Goal: Information Seeking & Learning: Learn about a topic

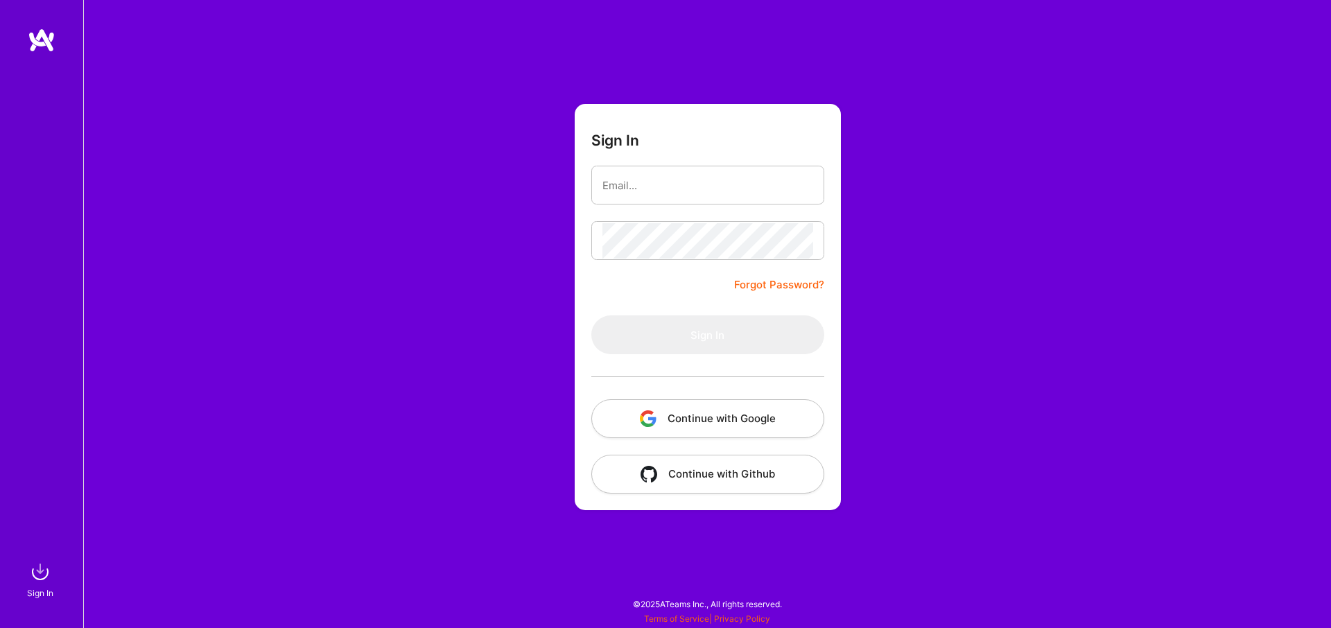
click at [678, 407] on button "Continue with Google" at bounding box center [708, 418] width 233 height 39
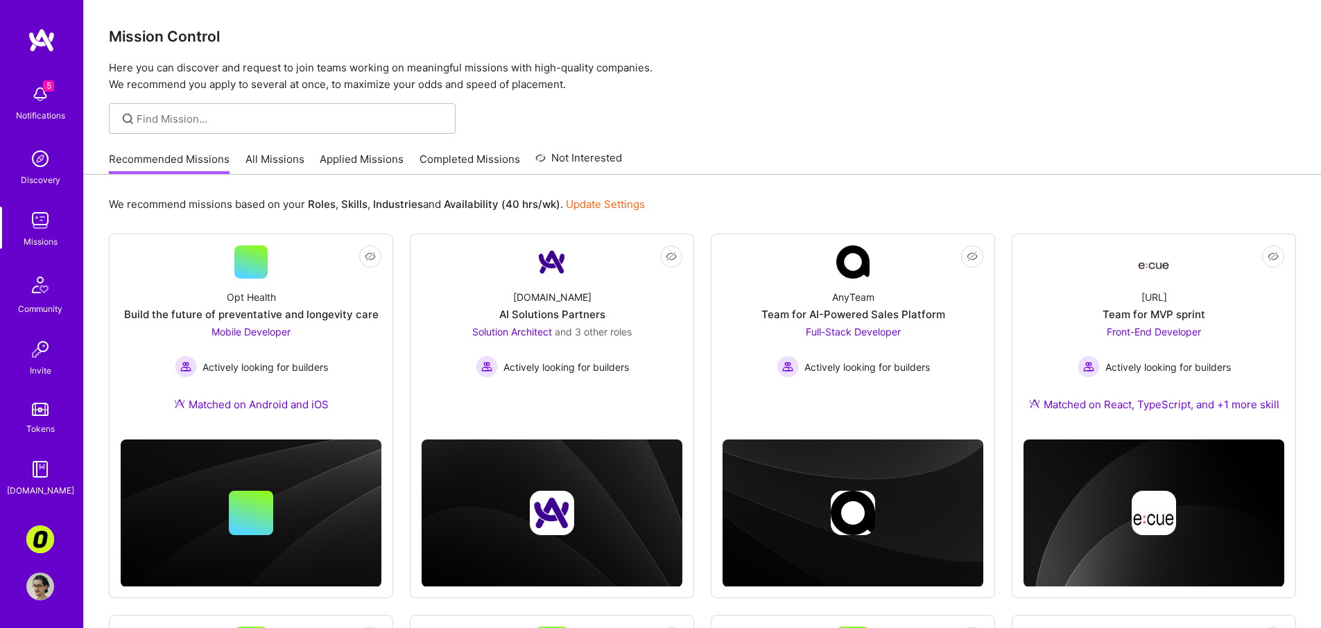
click at [458, 148] on div "Recommended Missions All Missions Applied Missions Completed Missions Not Inter…" at bounding box center [365, 159] width 513 height 30
click at [462, 154] on link "Completed Missions" at bounding box center [470, 163] width 101 height 23
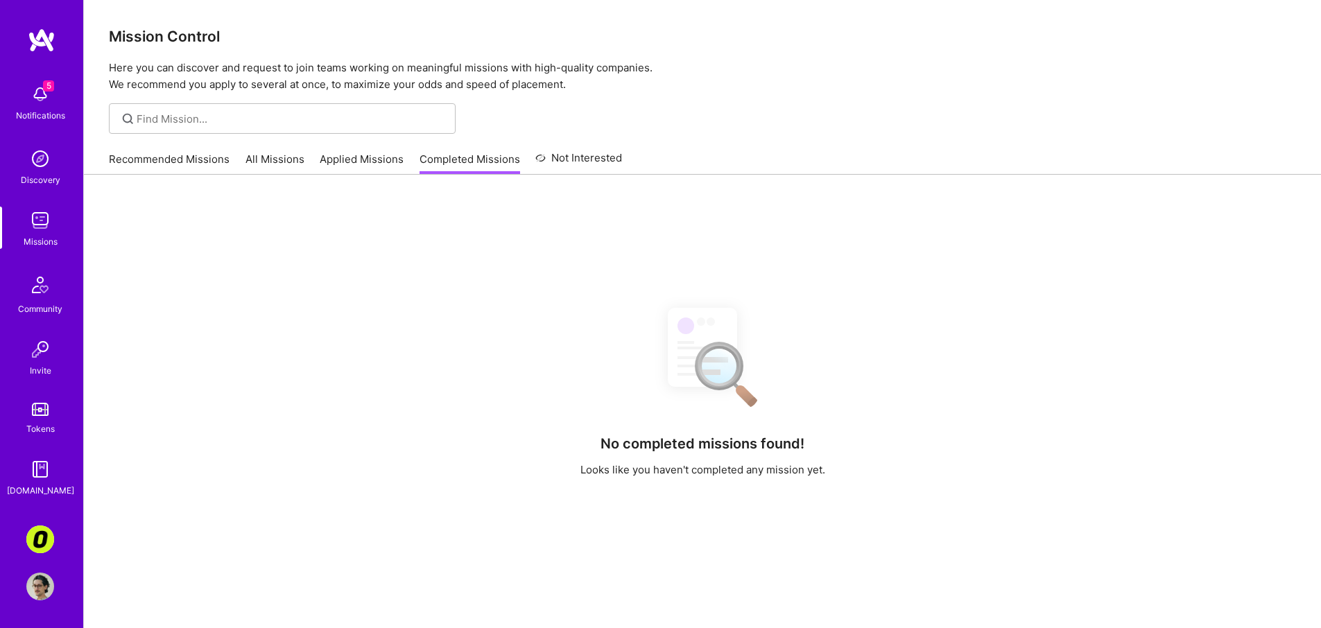
click at [367, 162] on link "Applied Missions" at bounding box center [362, 163] width 84 height 23
click at [293, 160] on link "All Missions" at bounding box center [274, 163] width 59 height 23
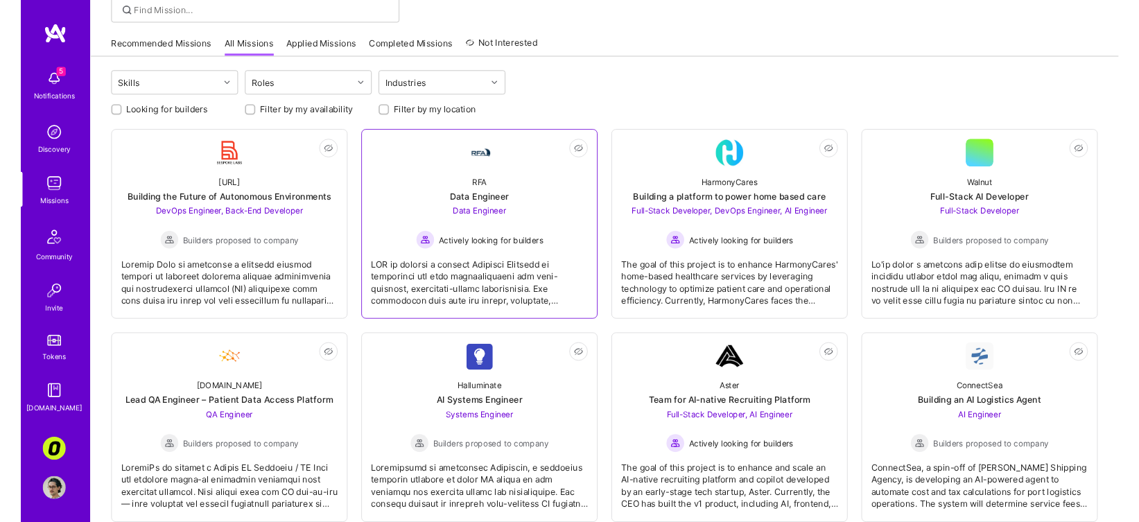
scroll to position [130, 0]
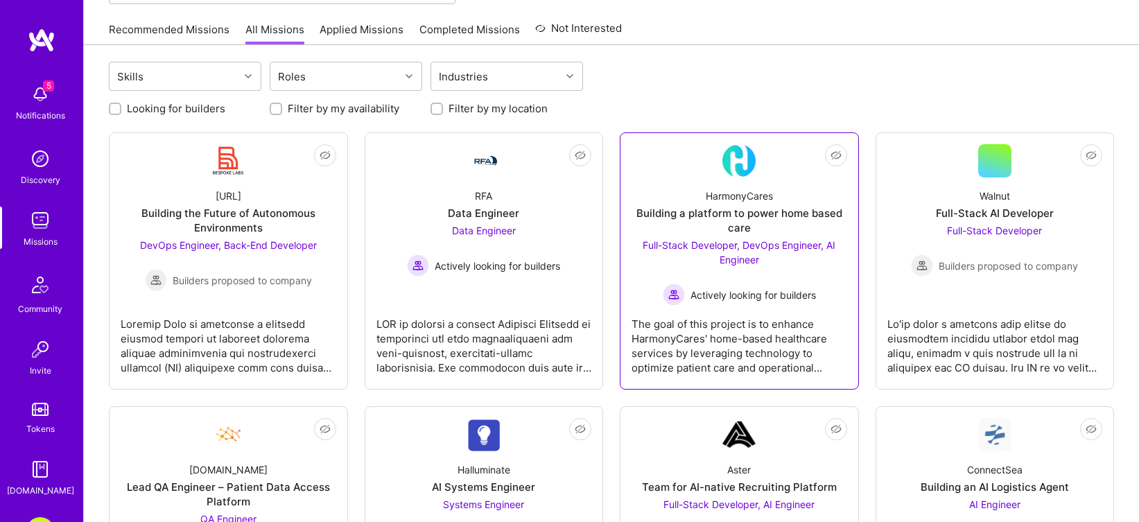
click at [653, 352] on div "The goal of this project is to enhance HarmonyCares' home-based healthcare serv…" at bounding box center [740, 340] width 216 height 69
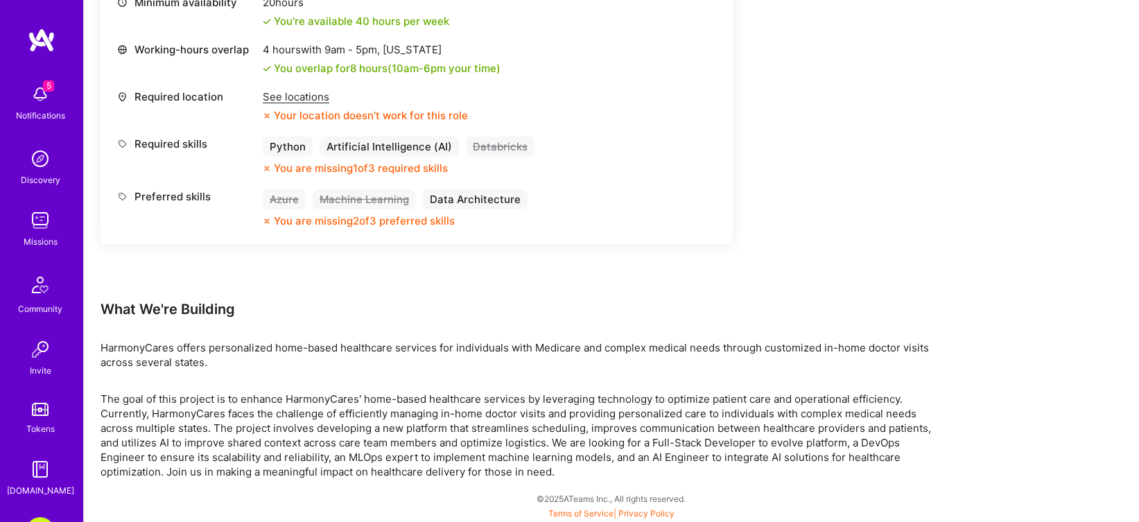
scroll to position [1772, 0]
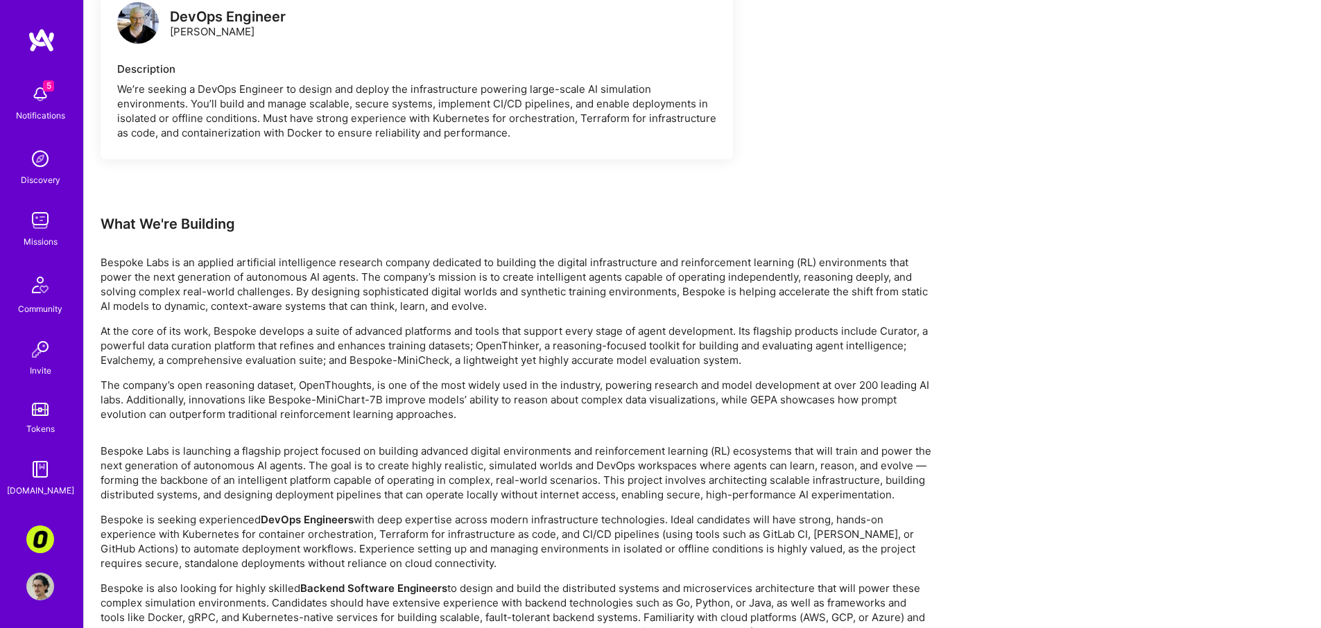
scroll to position [806, 0]
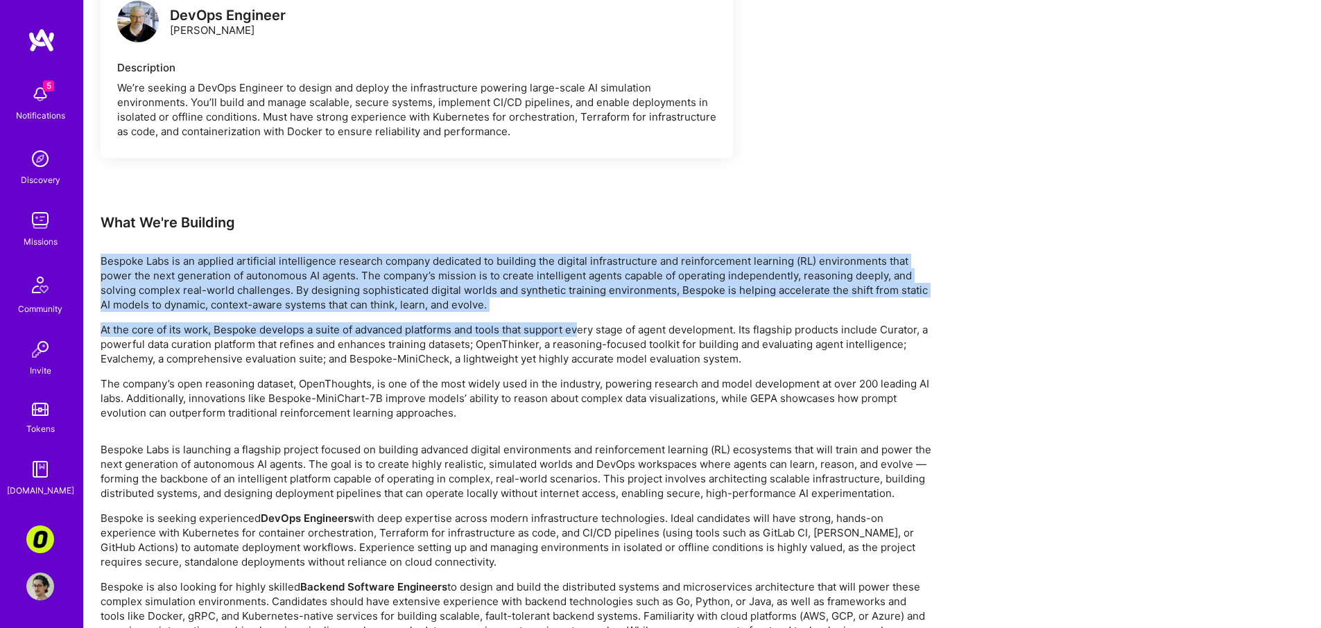
drag, startPoint x: 582, startPoint y: 265, endPoint x: 582, endPoint y: 326, distance: 61.0
click at [582, 326] on div "Earn tokens for inviting a new A.Teamer to this mission Do you know the perfect…" at bounding box center [517, 44] width 832 height 1296
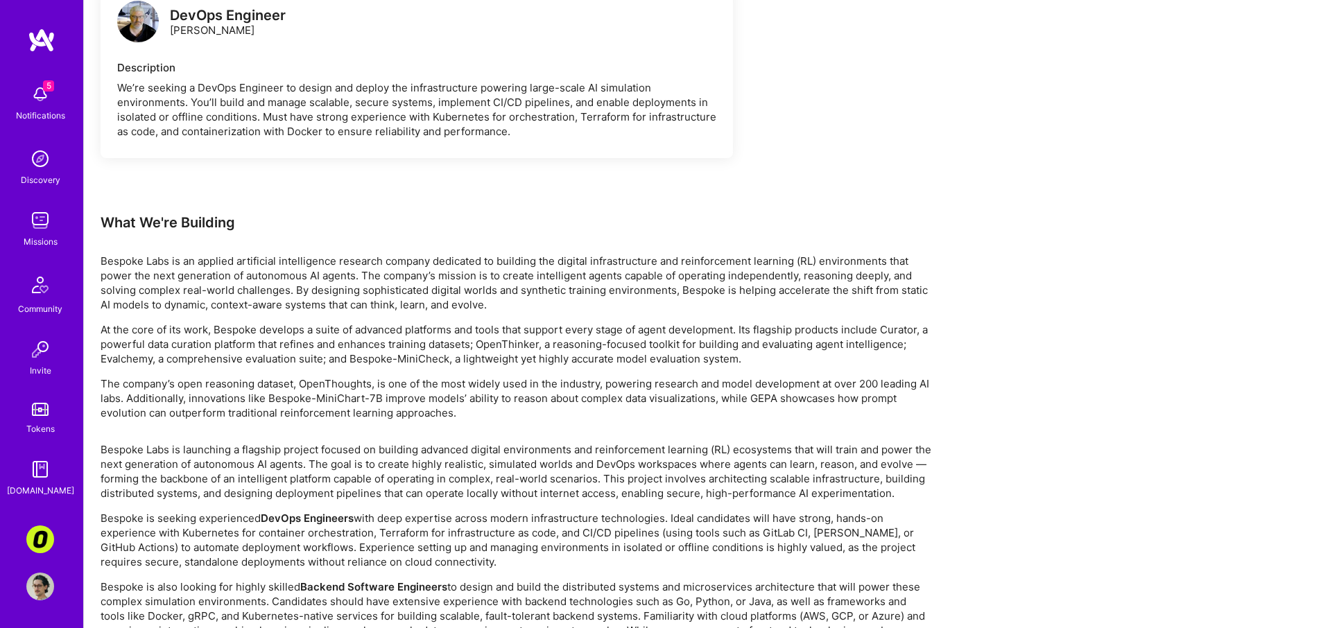
click at [568, 374] on div "Bespoke Labs is an applied artificial intelligence research company dedicated t…" at bounding box center [517, 337] width 832 height 166
